Goal: Navigation & Orientation: Go to known website

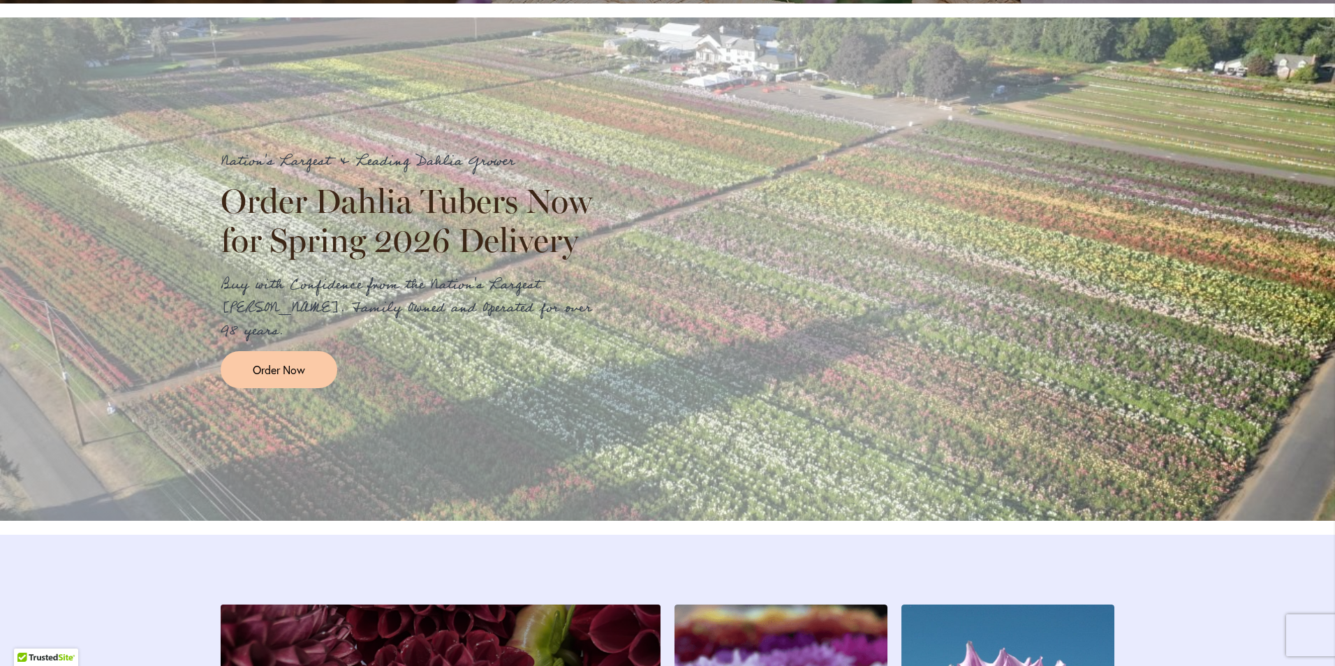
scroll to position [1466, 0]
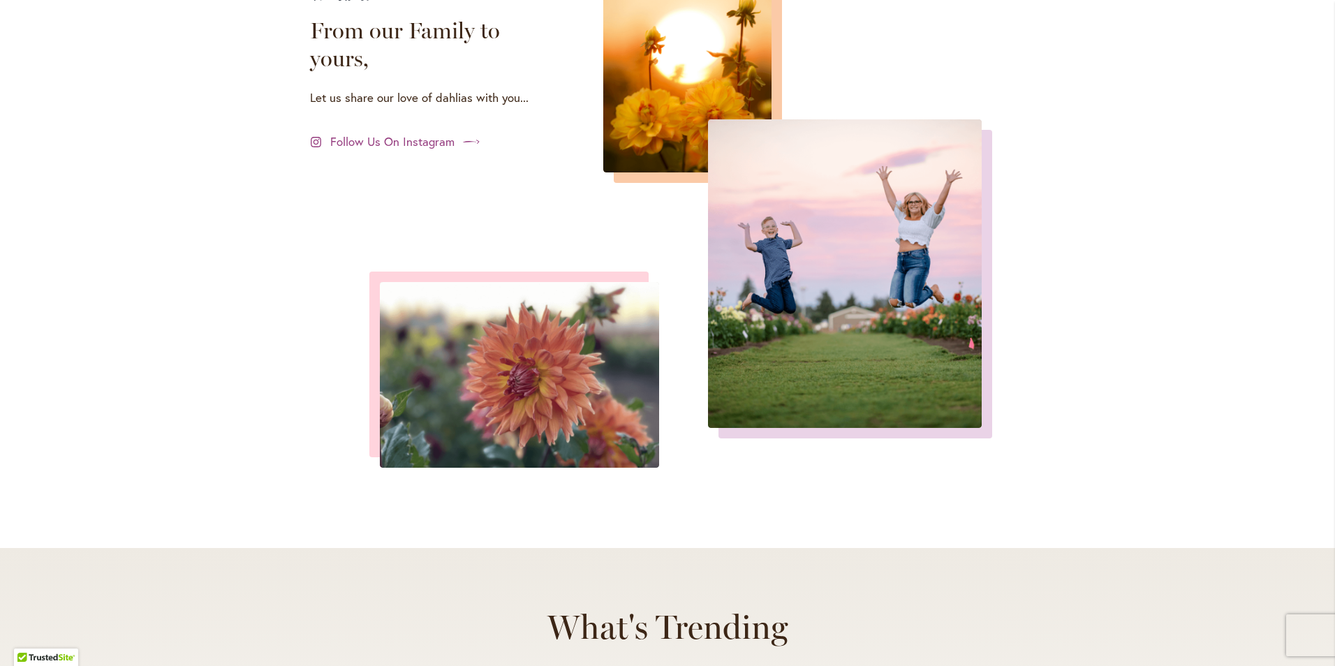
scroll to position [4881, 0]
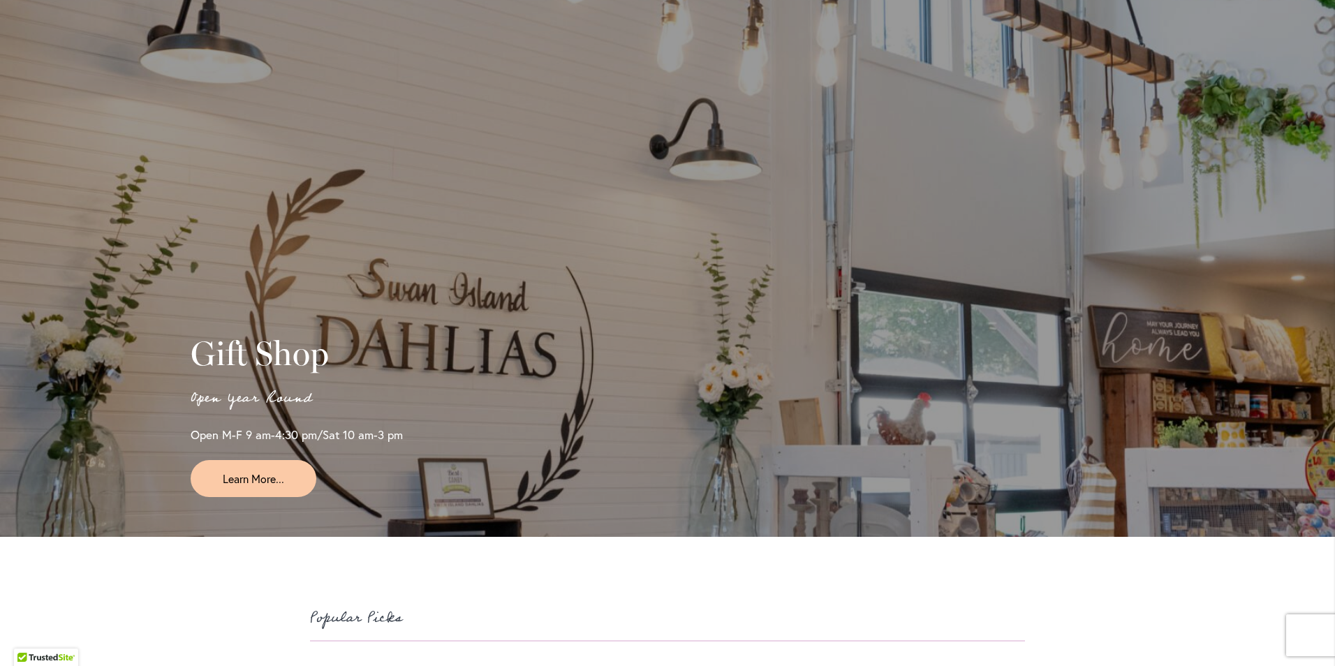
scroll to position [3072, 0]
